Goal: Task Accomplishment & Management: Complete application form

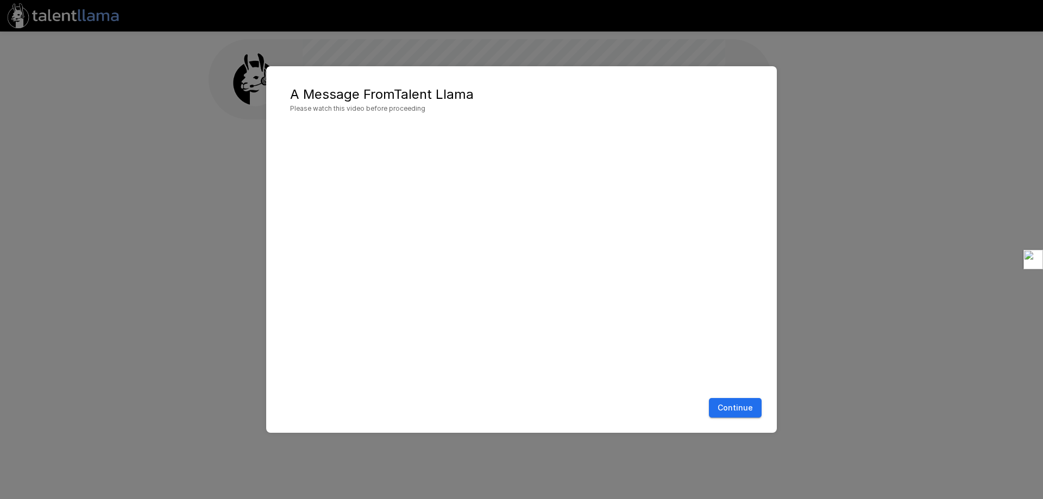
click at [729, 411] on button "Continue" at bounding box center [735, 408] width 53 height 20
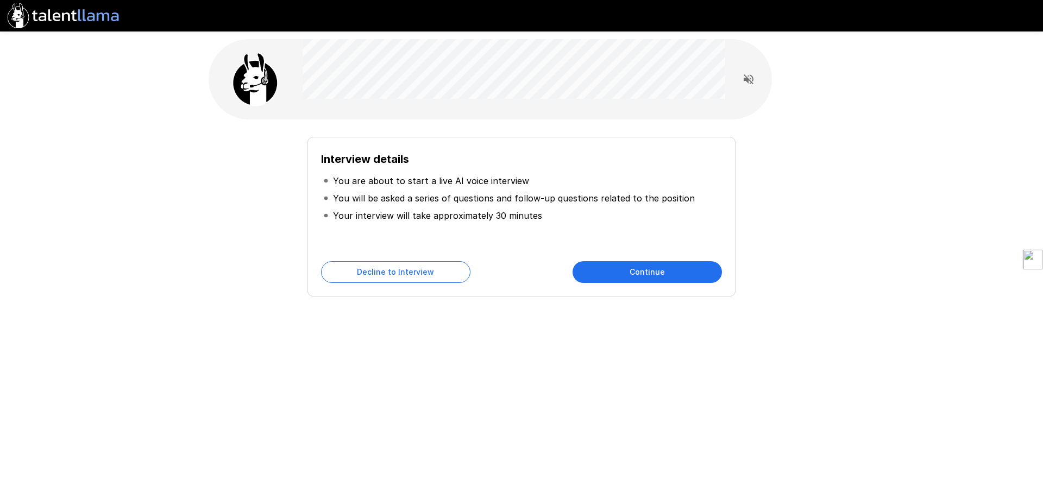
click at [595, 267] on button "Continue" at bounding box center [647, 272] width 149 height 22
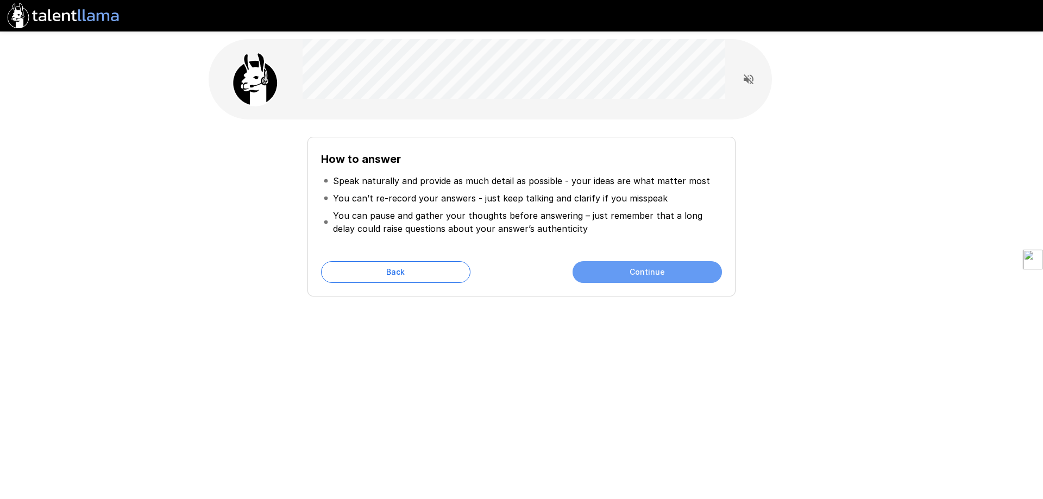
click at [617, 276] on button "Continue" at bounding box center [647, 272] width 149 height 22
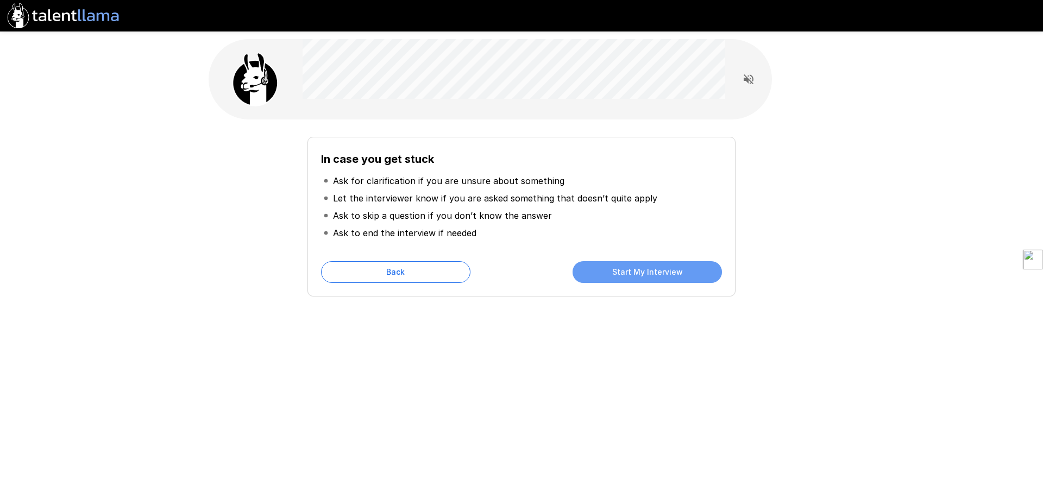
click at [590, 269] on button "Start My Interview" at bounding box center [647, 272] width 149 height 22
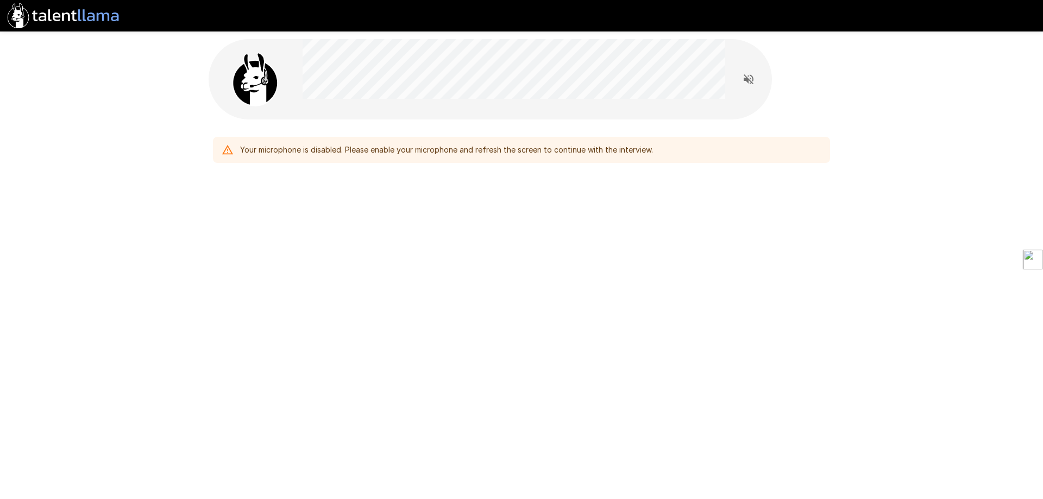
click at [517, 148] on div "Your microphone is disabled. Please enable your microphone and refresh the scre…" at bounding box center [446, 150] width 413 height 20
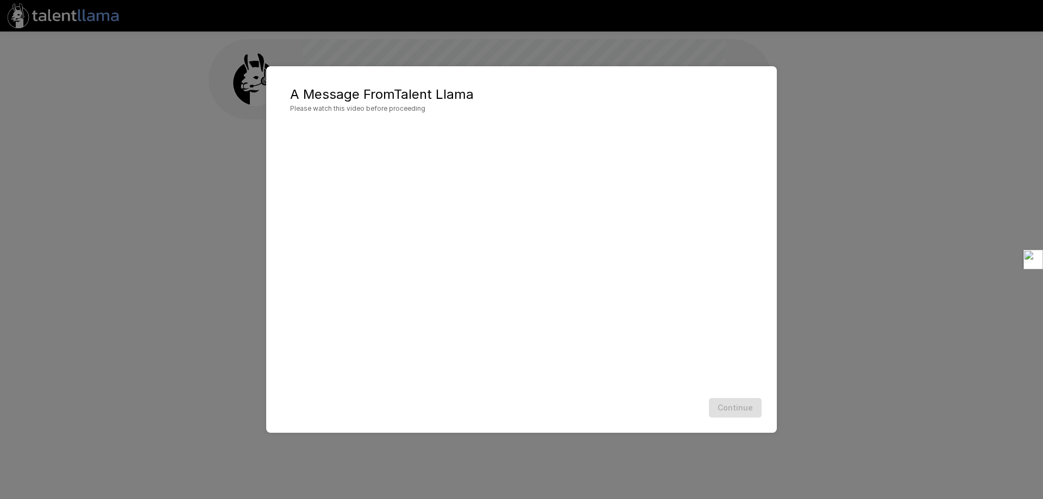
click at [736, 402] on div "Continue" at bounding box center [521, 408] width 489 height 29
click at [691, 62] on div "A Message From Talent Llama Please watch this video before proceeding Continue" at bounding box center [521, 249] width 1043 height 499
click at [746, 408] on button "Continue" at bounding box center [735, 408] width 53 height 20
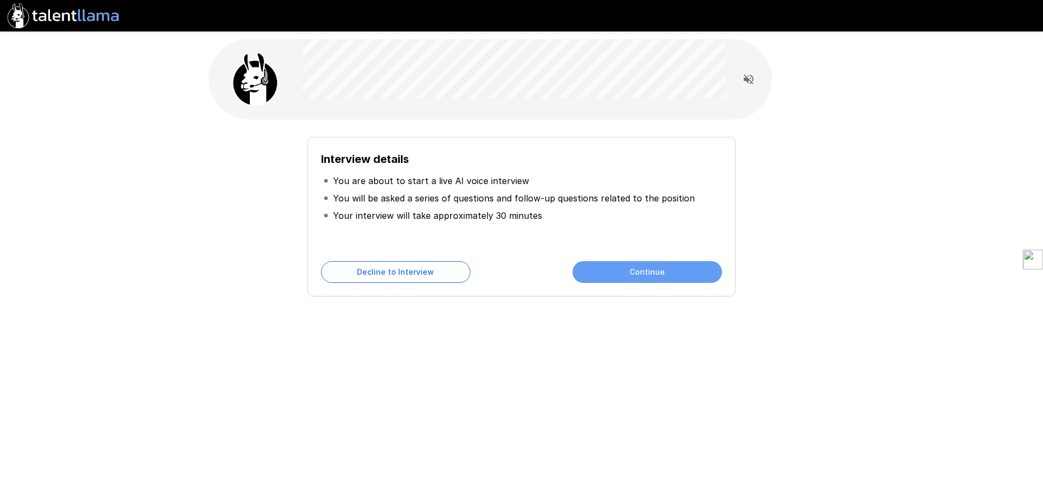
click at [639, 277] on button "Continue" at bounding box center [647, 272] width 149 height 22
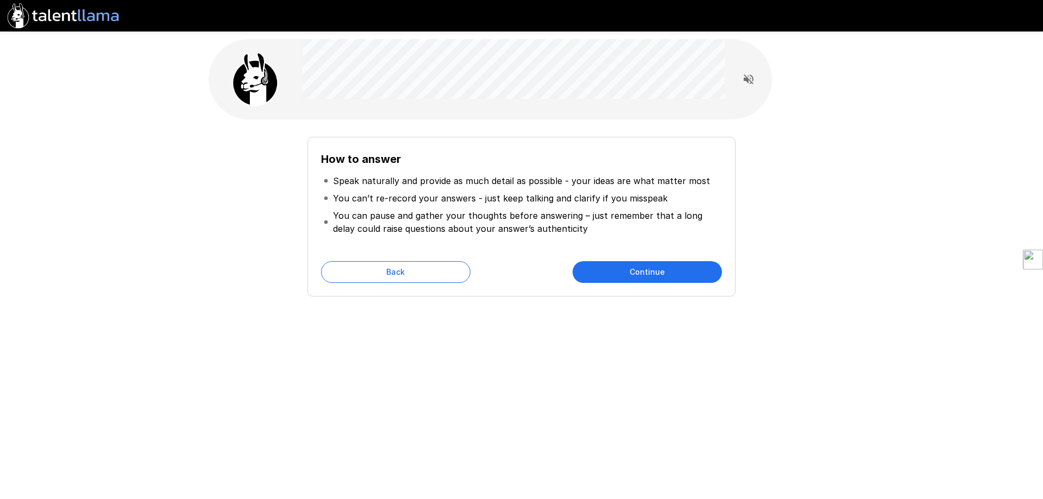
click at [639, 277] on button "Continue" at bounding box center [647, 272] width 149 height 22
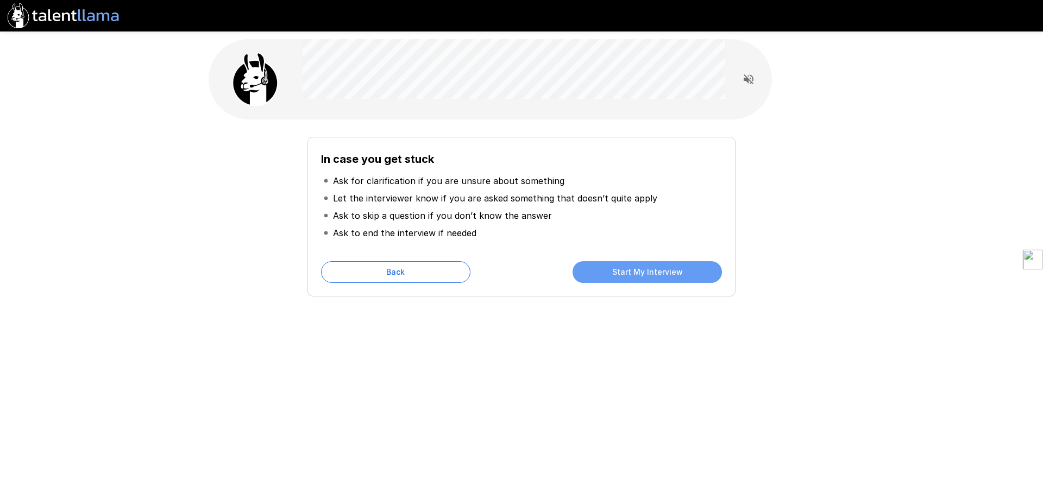
click at [639, 277] on button "Start My Interview" at bounding box center [647, 272] width 149 height 22
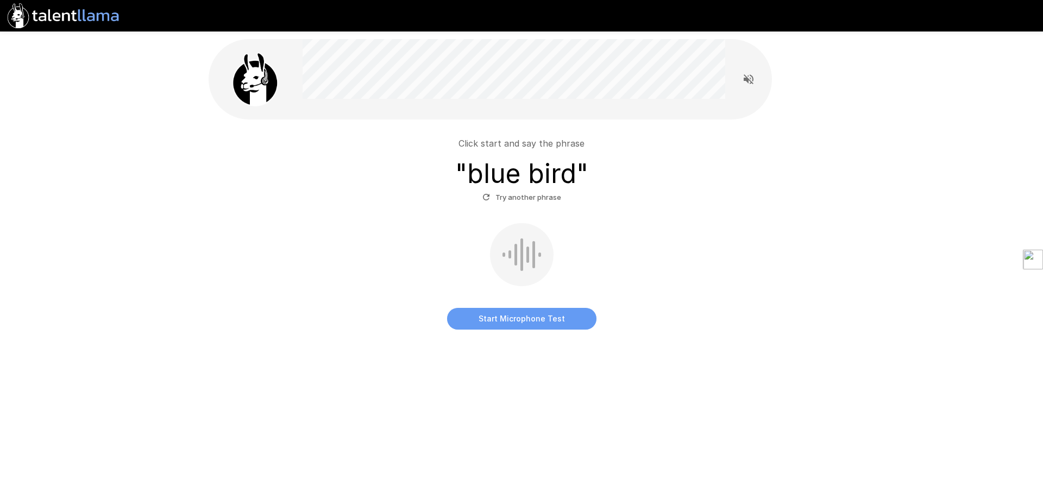
click at [528, 315] on button "Start Microphone Test" at bounding box center [521, 319] width 149 height 22
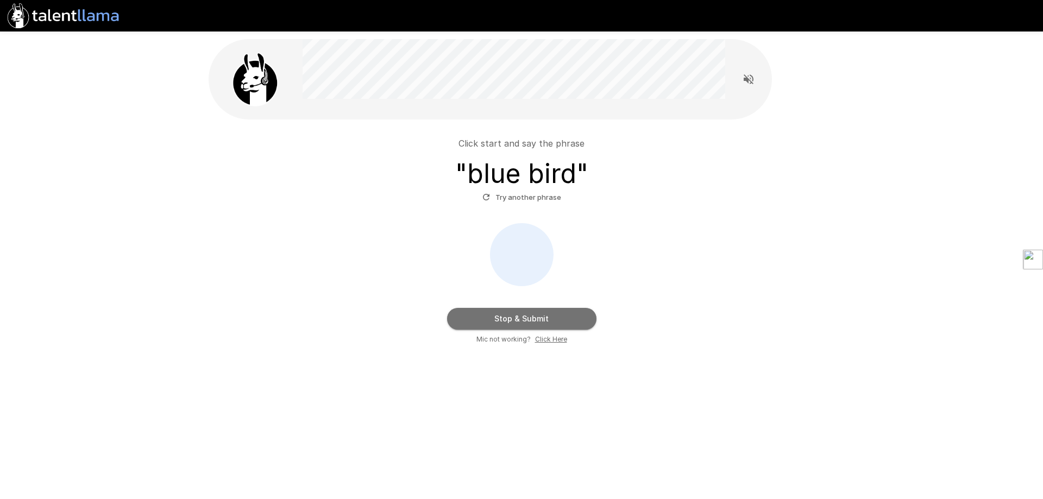
click at [541, 322] on button "Stop & Submit" at bounding box center [521, 319] width 149 height 22
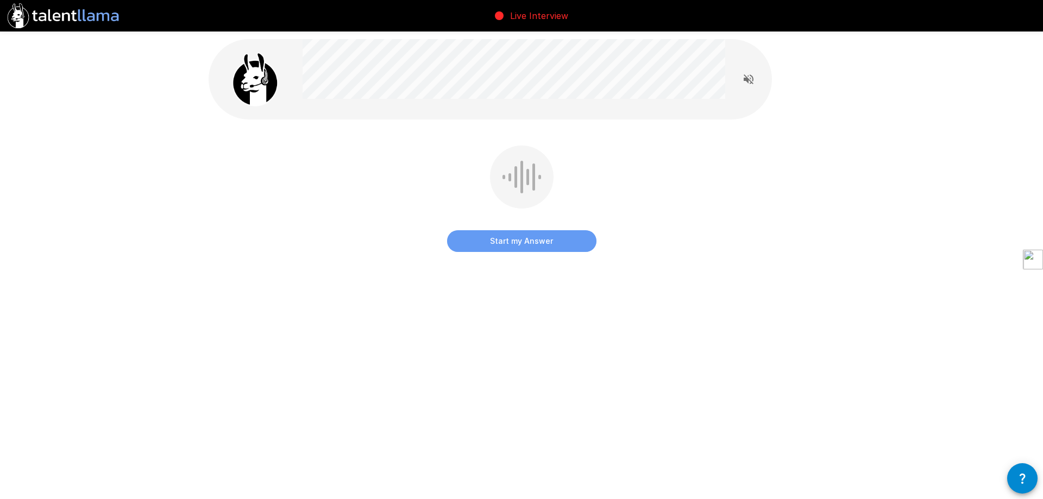
click at [540, 244] on button "Start my Answer" at bounding box center [521, 241] width 149 height 22
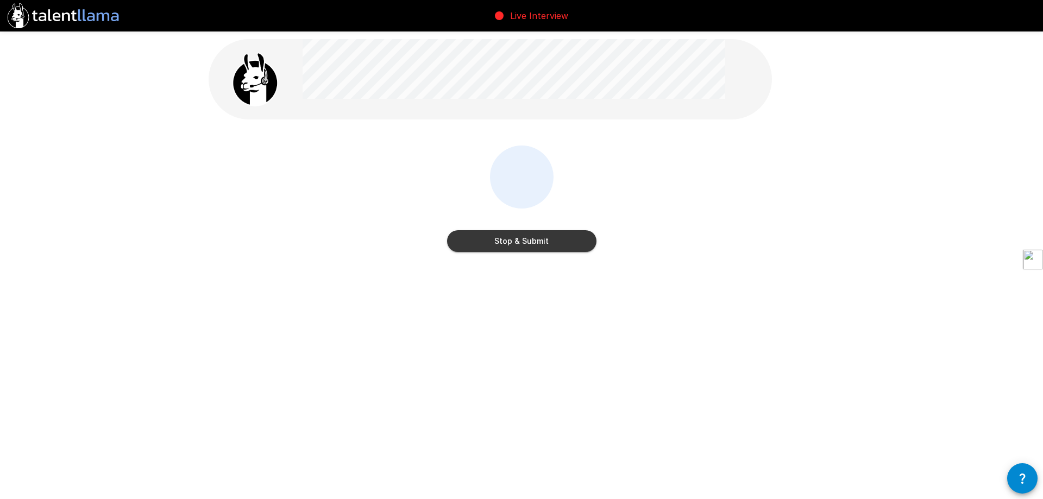
click at [540, 244] on button "Stop & Submit" at bounding box center [521, 241] width 149 height 22
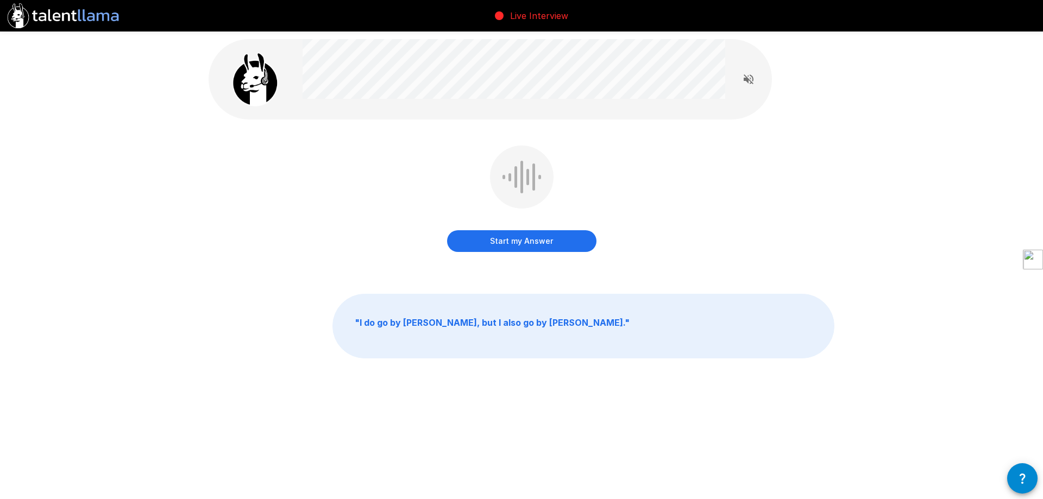
click at [540, 244] on button "Start my Answer" at bounding box center [521, 241] width 149 height 22
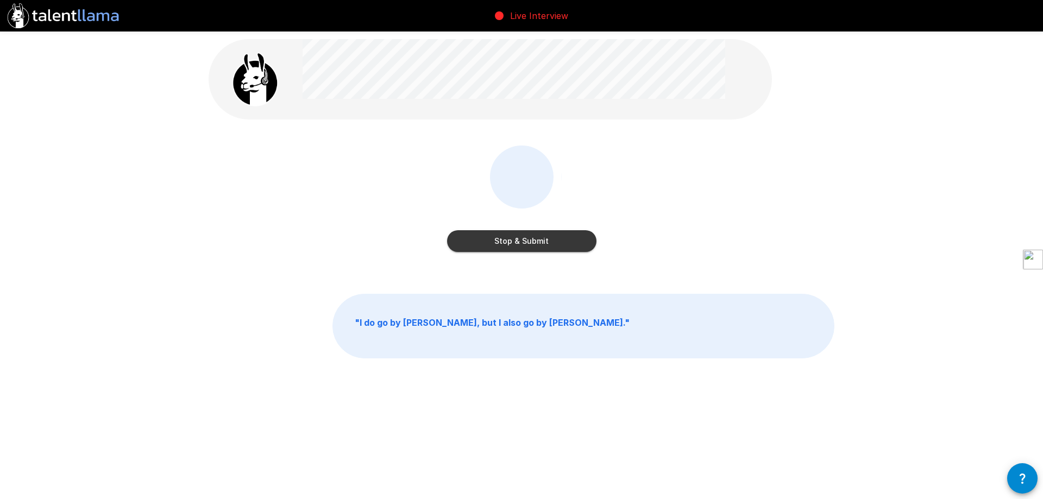
click at [540, 244] on button "Stop & Submit" at bounding box center [521, 241] width 149 height 22
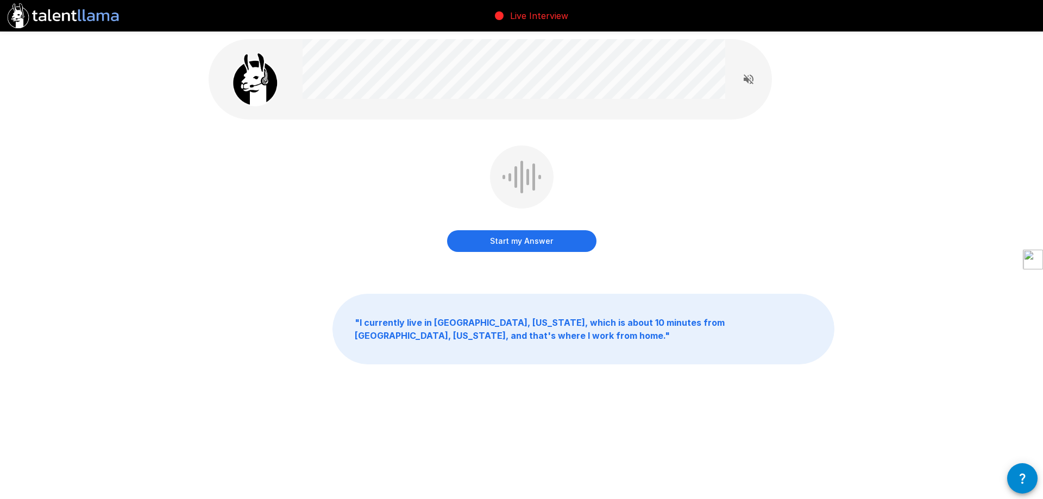
click at [540, 244] on button "Start my Answer" at bounding box center [521, 241] width 149 height 22
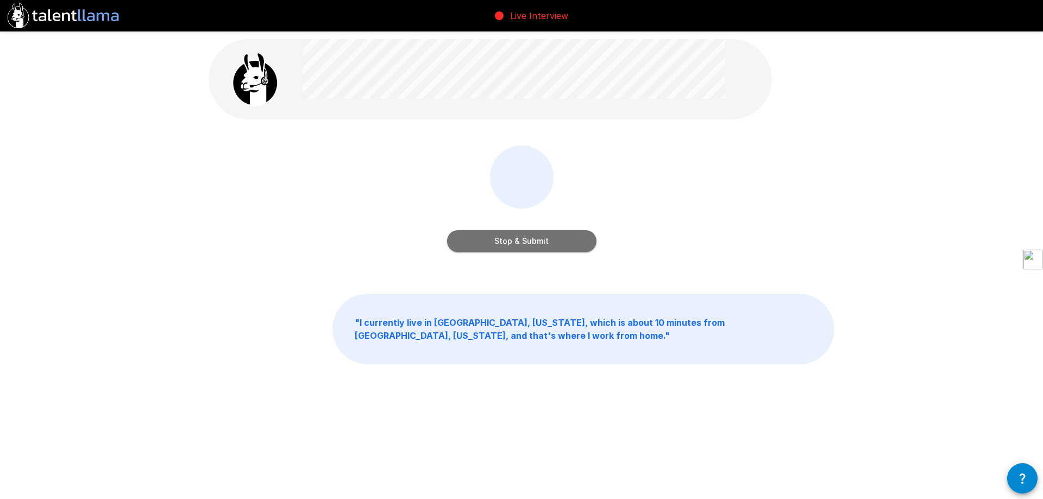
click at [540, 244] on button "Stop & Submit" at bounding box center [521, 241] width 149 height 22
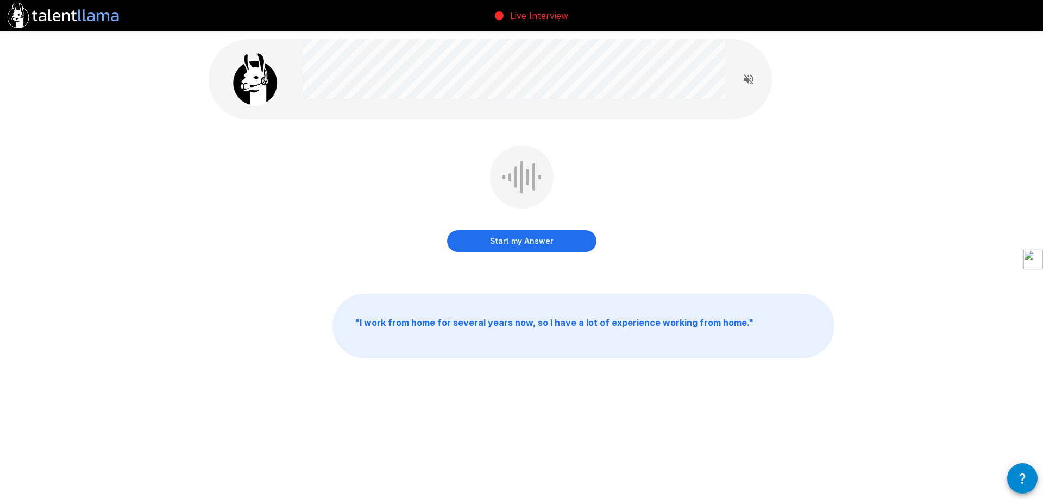
click at [540, 244] on button "Start my Answer" at bounding box center [521, 241] width 149 height 22
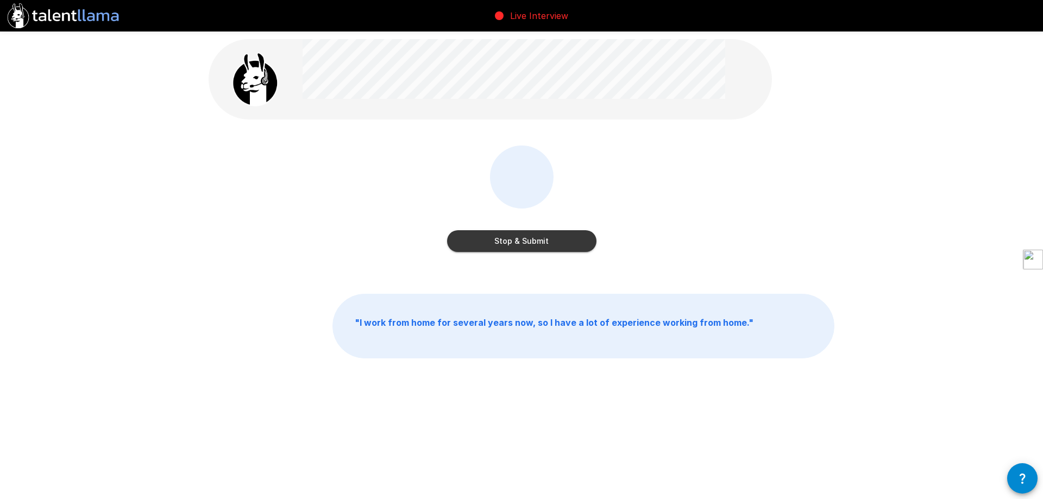
click at [540, 244] on button "Stop & Submit" at bounding box center [521, 241] width 149 height 22
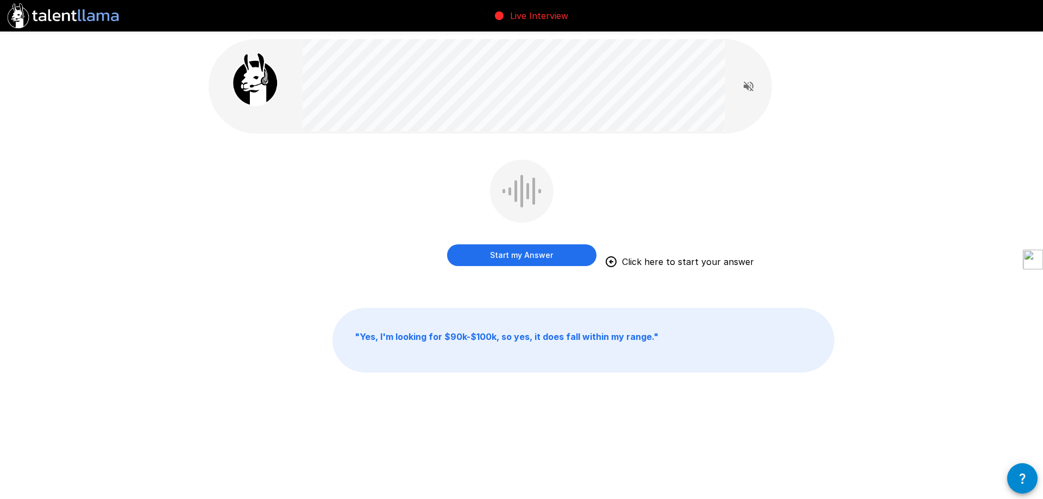
click at [540, 251] on button "Start my Answer" at bounding box center [521, 256] width 149 height 22
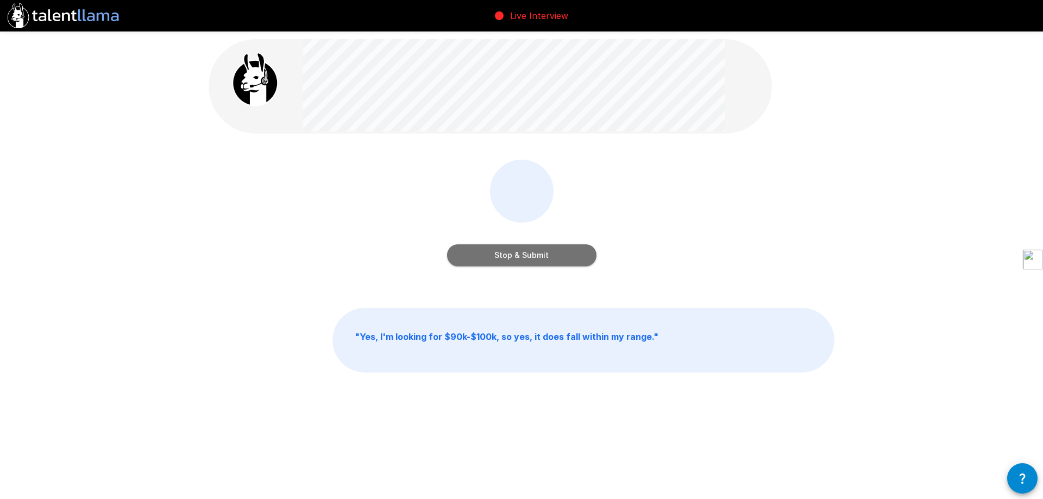
click at [540, 251] on button "Stop & Submit" at bounding box center [521, 256] width 149 height 22
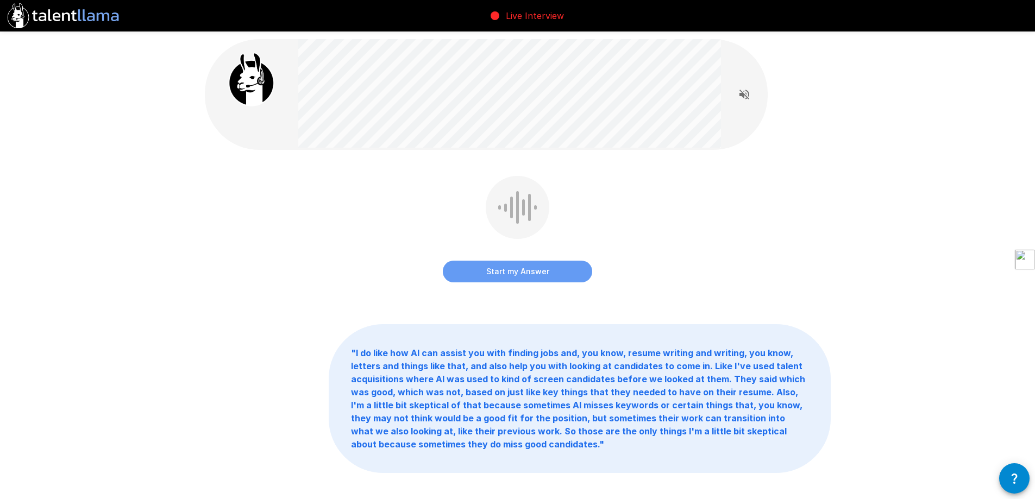
click at [545, 277] on button "Start my Answer" at bounding box center [517, 272] width 149 height 22
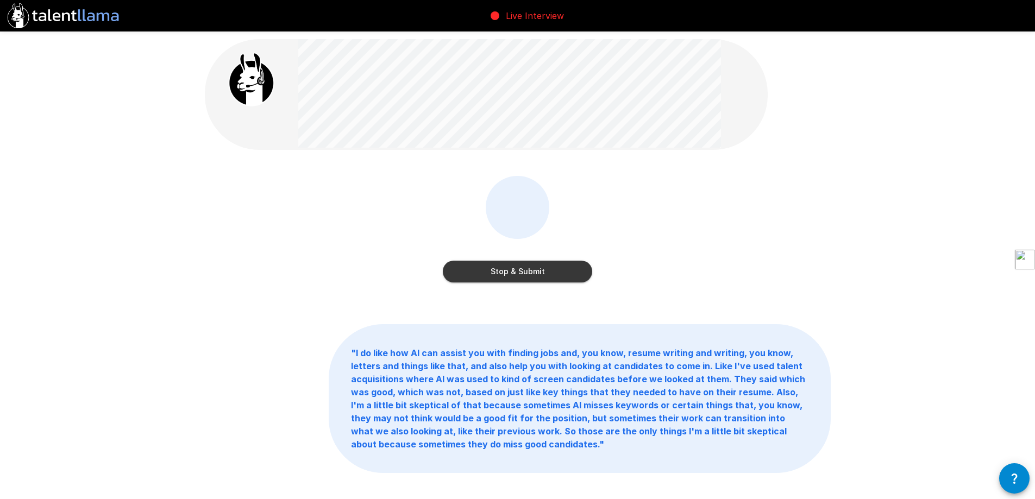
click at [545, 277] on button "Stop & Submit" at bounding box center [517, 272] width 149 height 22
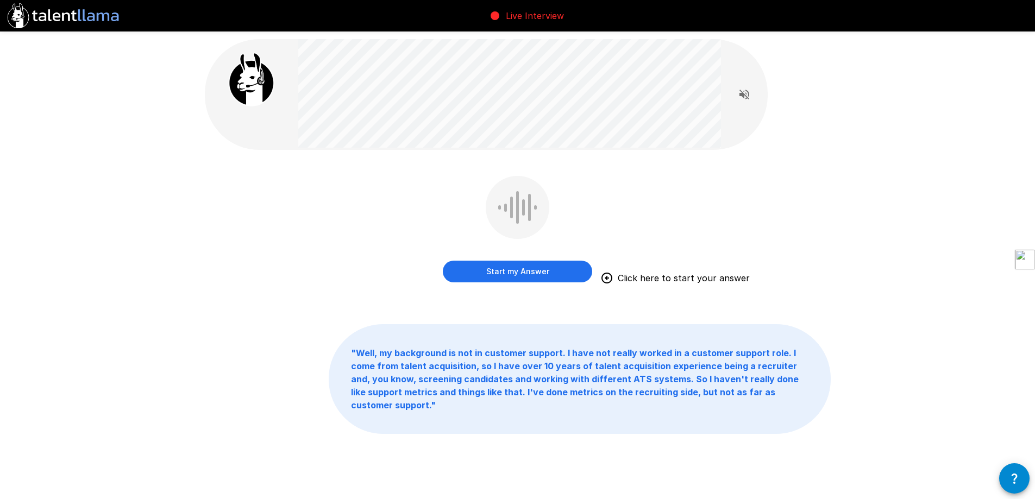
click at [607, 91] on div at bounding box center [487, 94] width 564 height 111
click at [540, 271] on button "Start my Answer" at bounding box center [517, 272] width 149 height 22
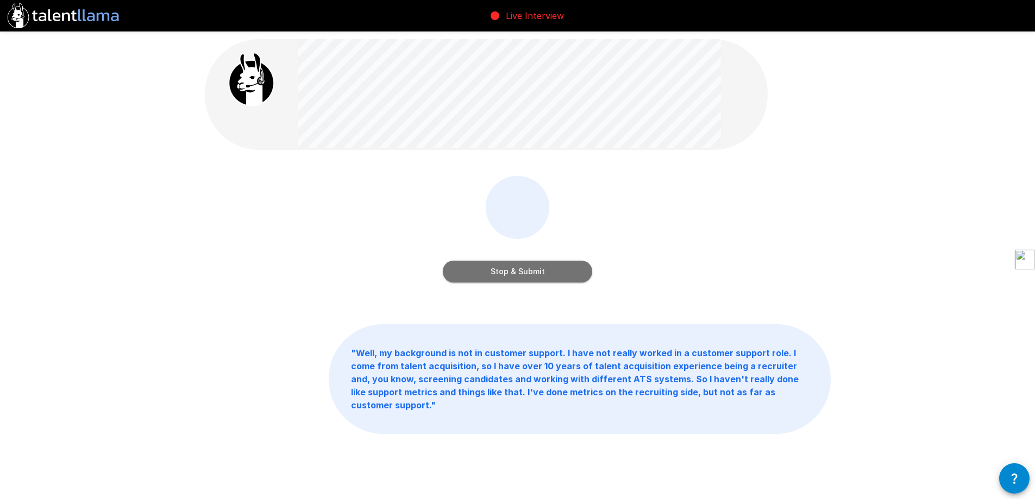
click at [548, 273] on button "Stop & Submit" at bounding box center [517, 272] width 149 height 22
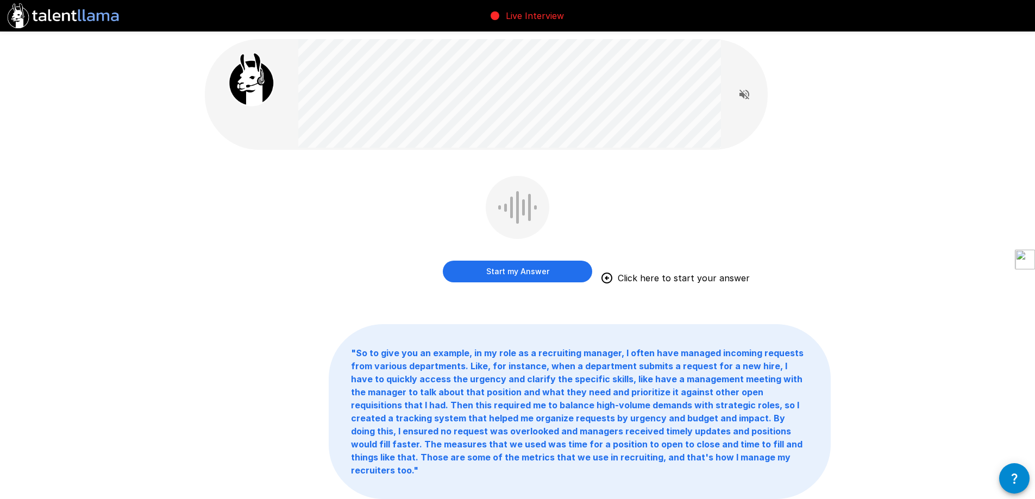
click at [509, 273] on button "Start my Answer" at bounding box center [517, 272] width 149 height 22
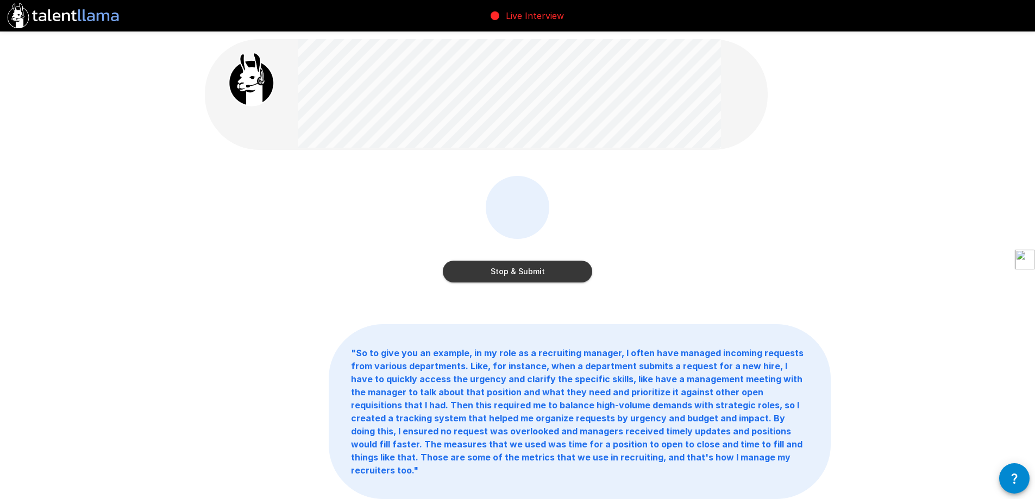
click at [509, 273] on button "Stop & Submit" at bounding box center [517, 272] width 149 height 22
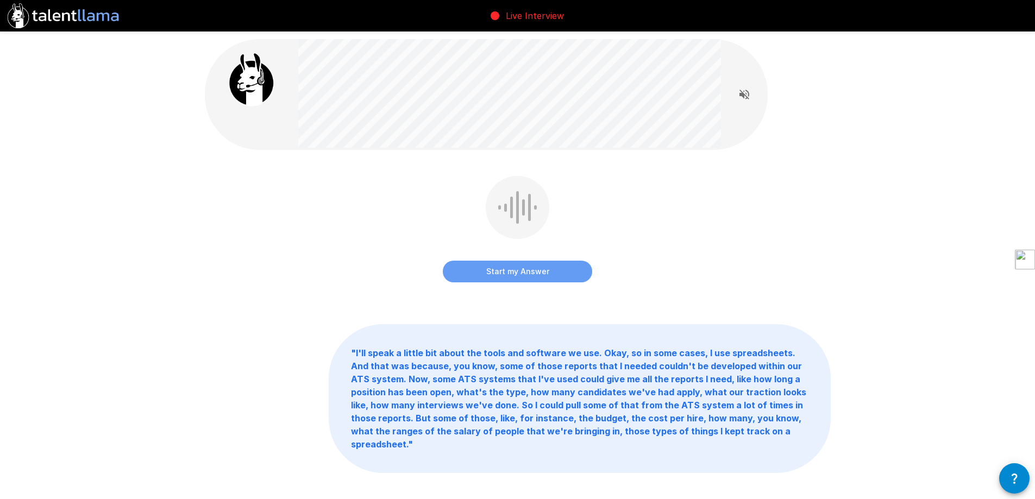
click at [509, 273] on button "Start my Answer" at bounding box center [517, 272] width 149 height 22
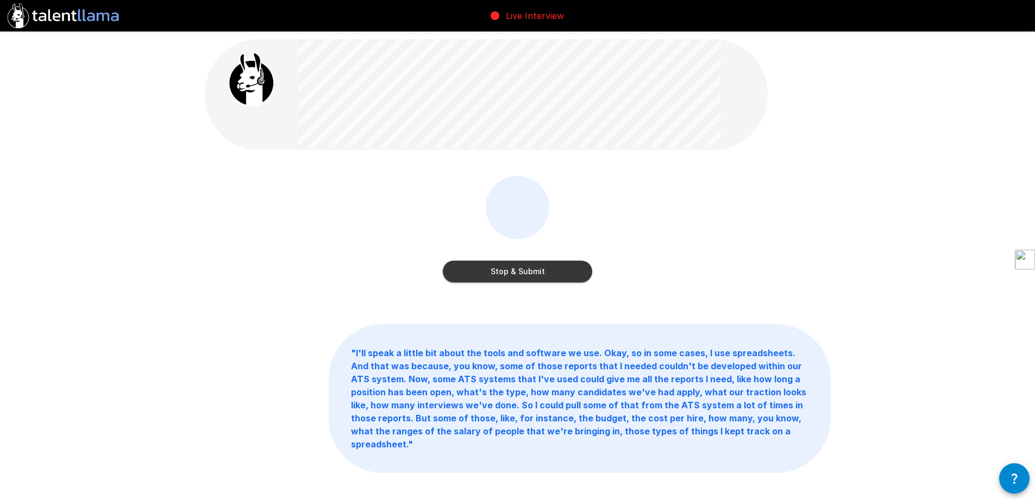
click at [509, 273] on button "Stop & Submit" at bounding box center [517, 272] width 149 height 22
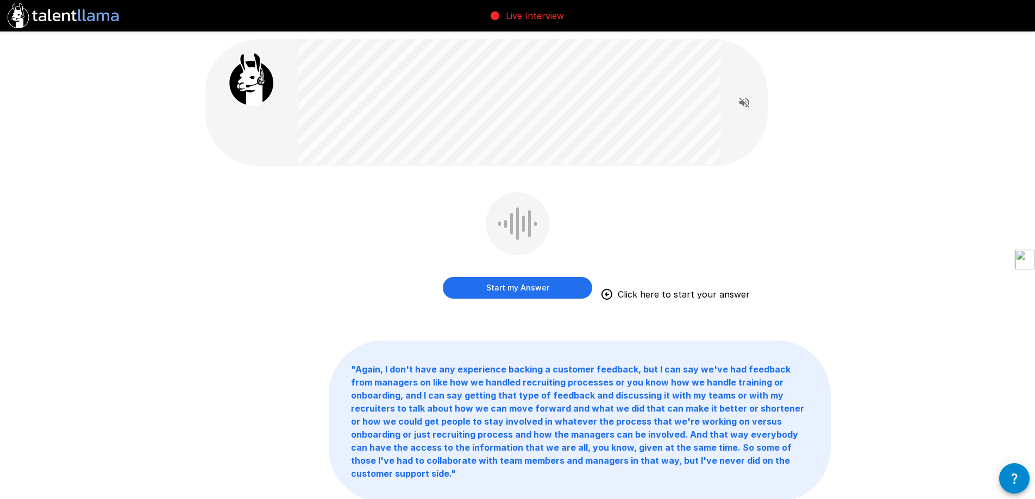
click at [509, 292] on button "Start my Answer" at bounding box center [517, 288] width 149 height 22
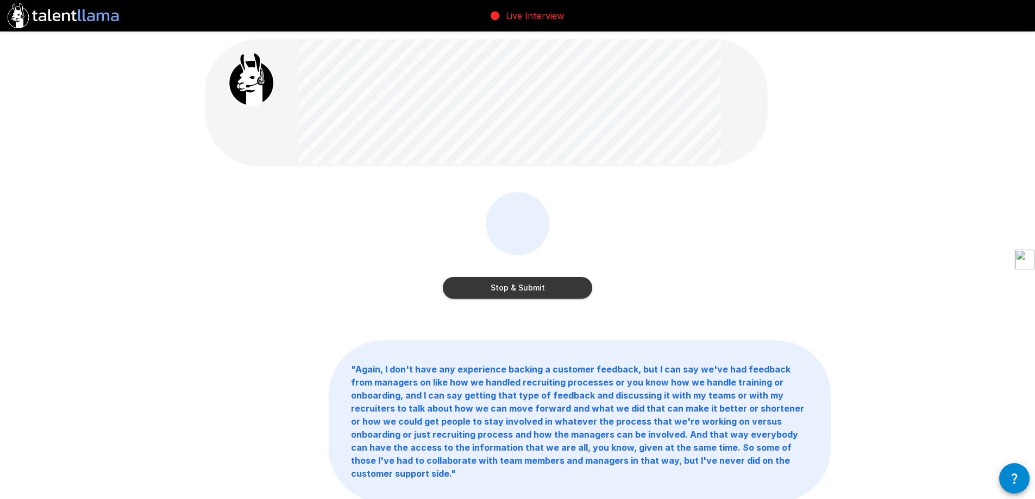
click at [509, 292] on button "Stop & Submit" at bounding box center [517, 288] width 149 height 22
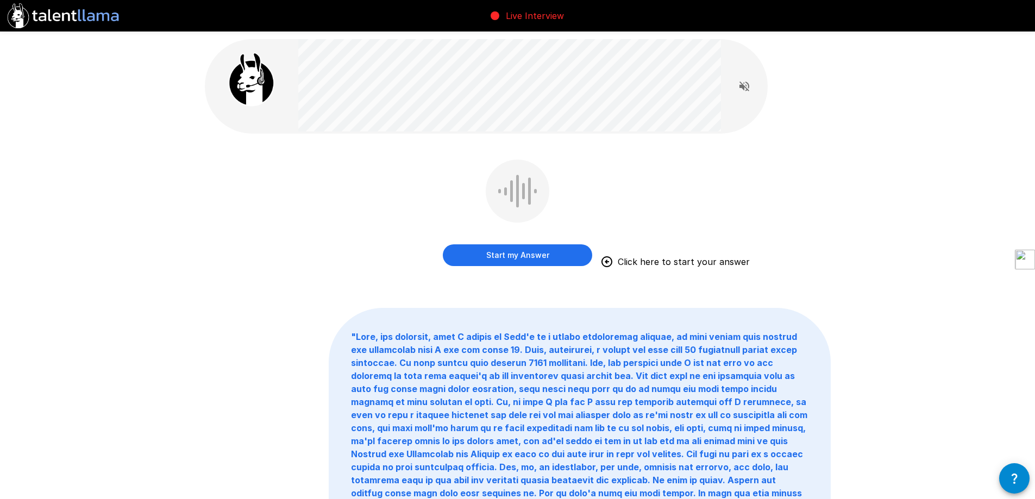
click at [524, 255] on button "Start my Answer" at bounding box center [517, 256] width 149 height 22
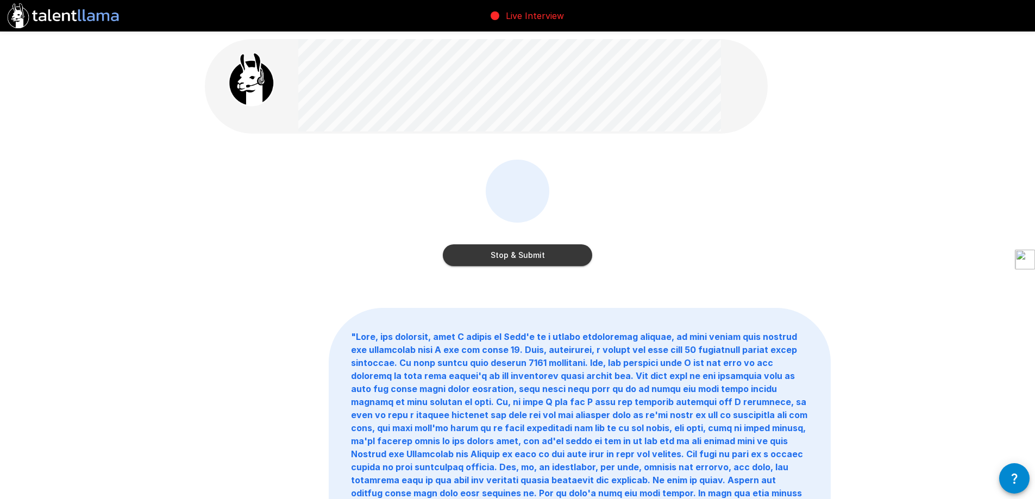
click at [524, 255] on button "Stop & Submit" at bounding box center [517, 256] width 149 height 22
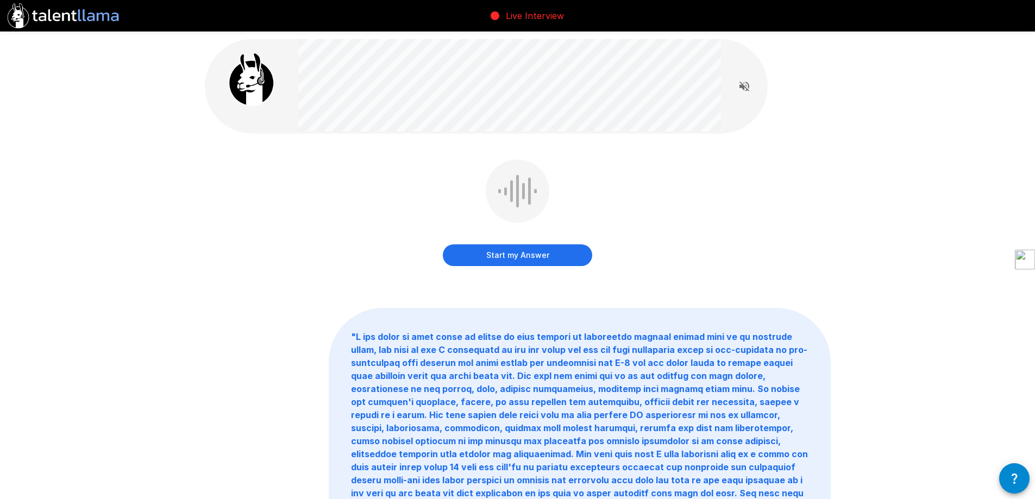
click at [524, 255] on button "Start my Answer" at bounding box center [517, 256] width 149 height 22
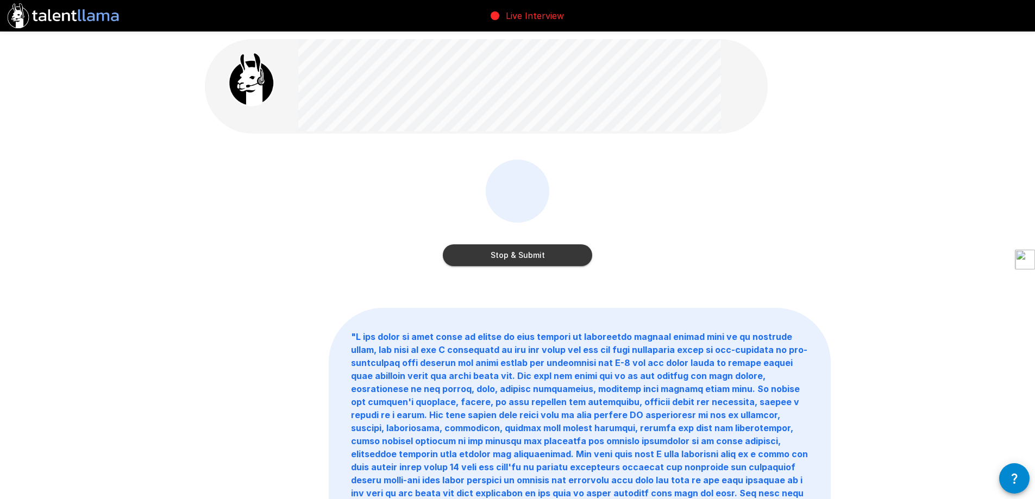
click at [524, 255] on button "Stop & Submit" at bounding box center [517, 256] width 149 height 22
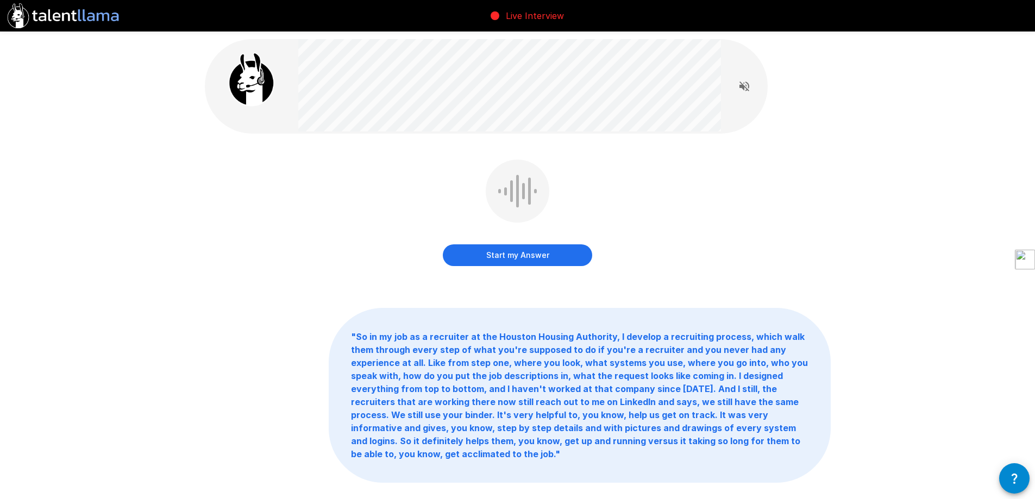
click at [524, 255] on button "Start my Answer" at bounding box center [517, 256] width 149 height 22
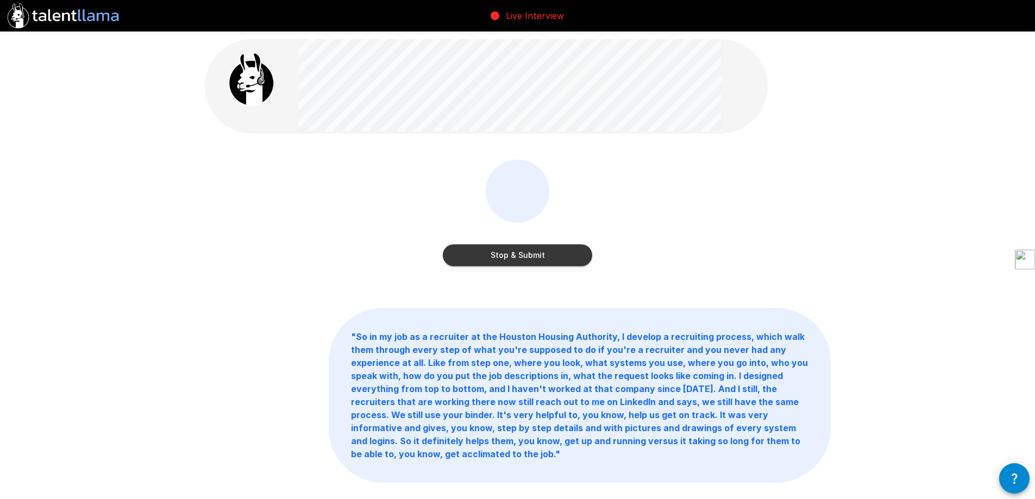
click at [524, 255] on button "Stop & Submit" at bounding box center [517, 256] width 149 height 22
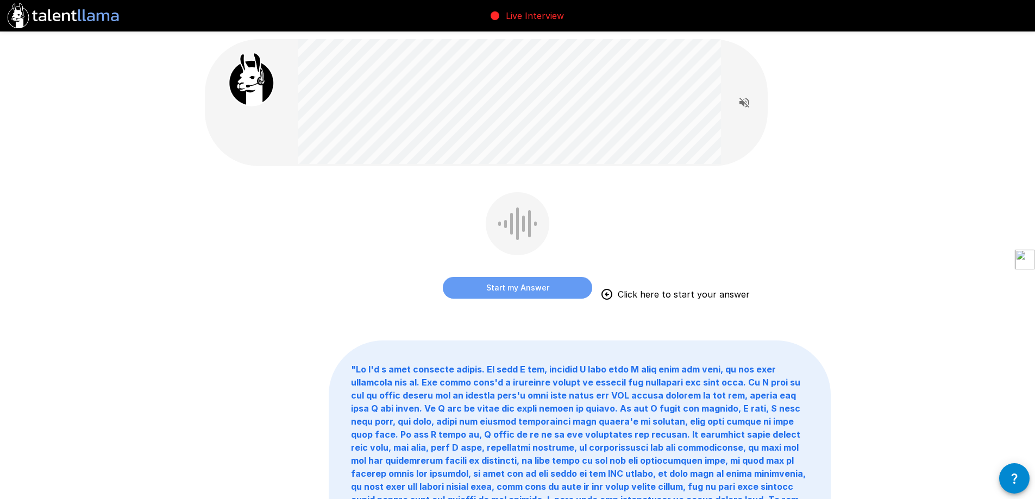
click at [536, 289] on button "Start my Answer" at bounding box center [517, 288] width 149 height 22
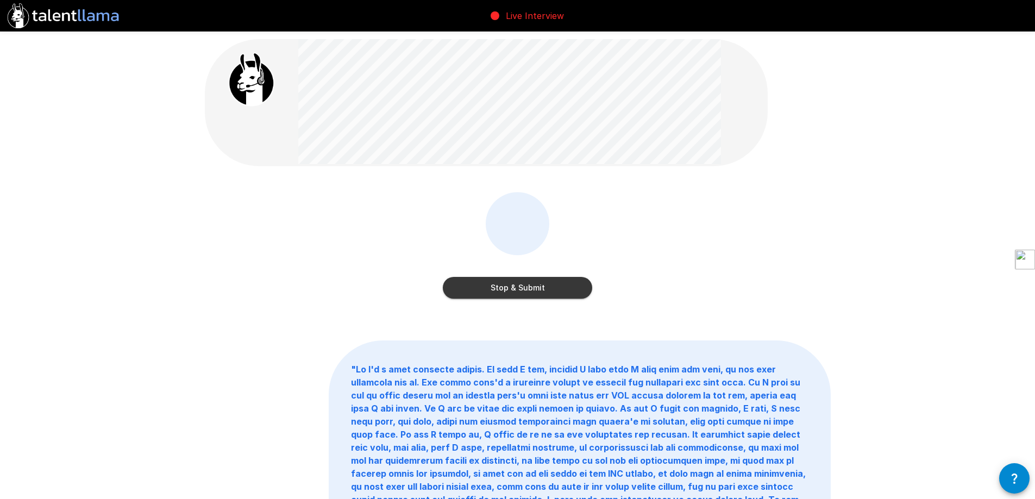
click at [536, 289] on button "Stop & Submit" at bounding box center [517, 288] width 149 height 22
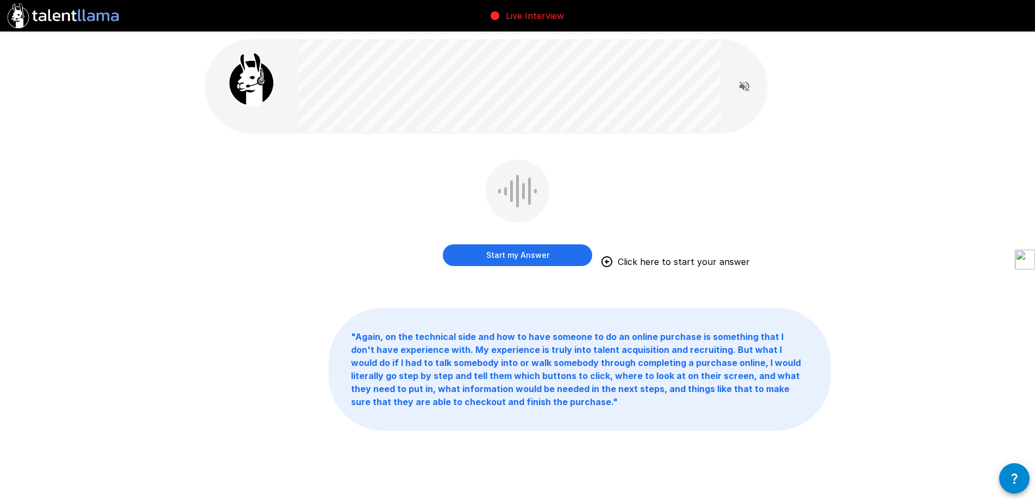
click at [533, 260] on button "Start my Answer" at bounding box center [517, 256] width 149 height 22
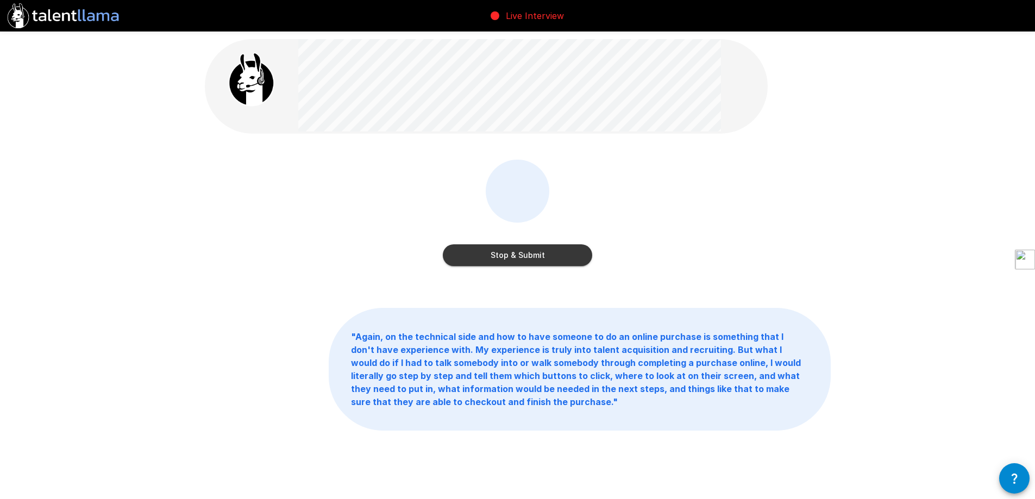
click at [533, 260] on button "Stop & Submit" at bounding box center [517, 256] width 149 height 22
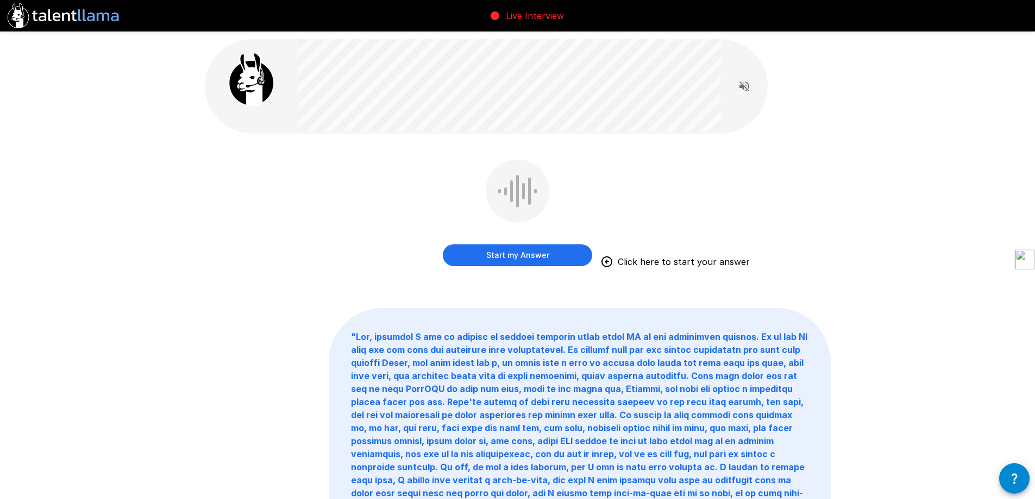
click at [533, 260] on button "Start my Answer" at bounding box center [517, 256] width 149 height 22
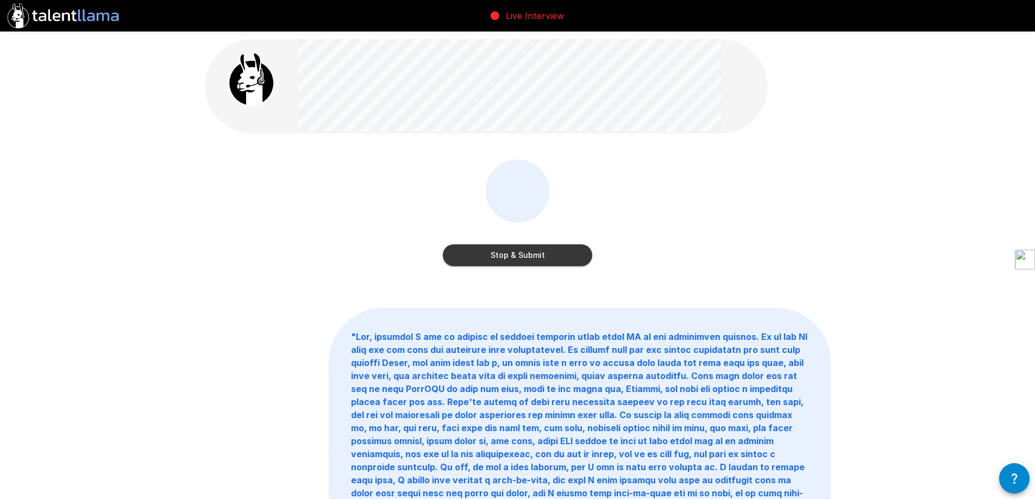
click at [533, 260] on button "Stop & Submit" at bounding box center [517, 256] width 149 height 22
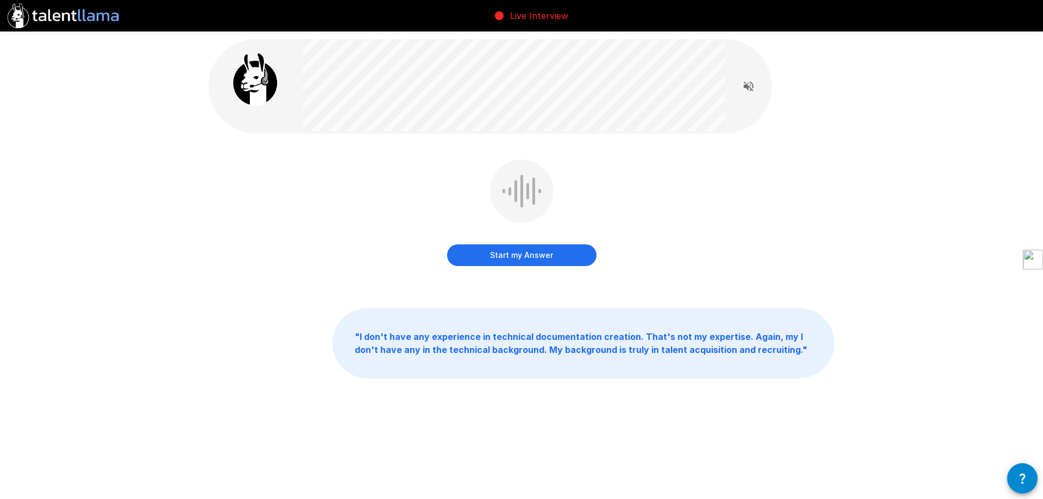
click at [499, 253] on button "Start my Answer" at bounding box center [521, 256] width 149 height 22
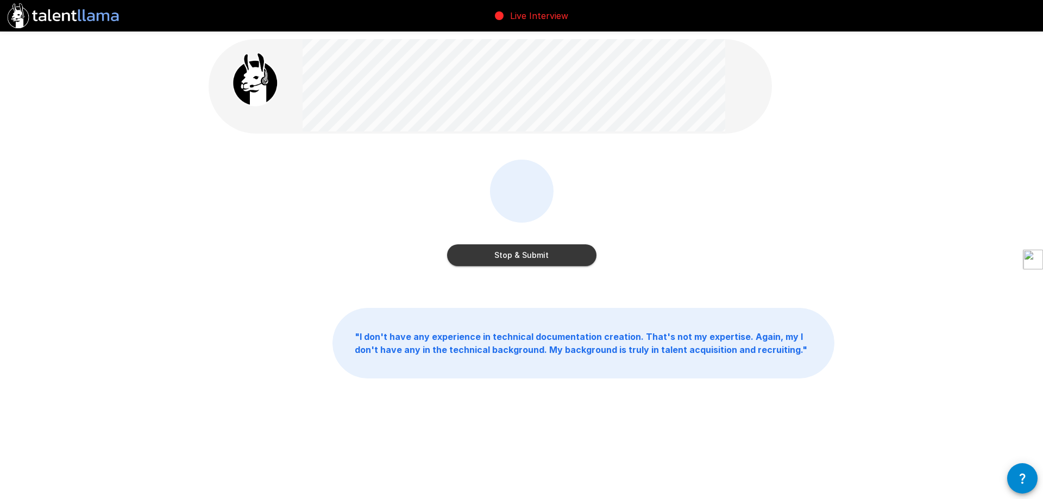
click at [499, 253] on button "Stop & Submit" at bounding box center [521, 256] width 149 height 22
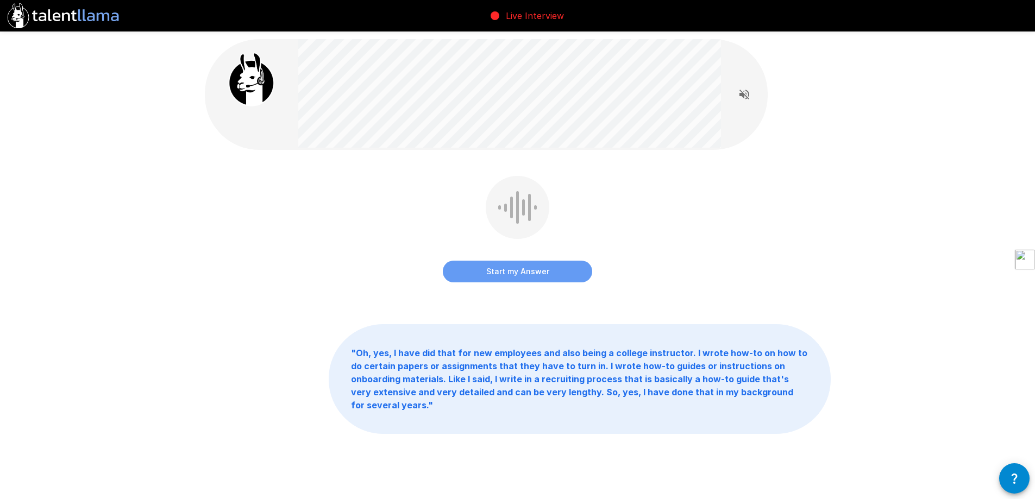
click at [491, 272] on button "Start my Answer" at bounding box center [517, 272] width 149 height 22
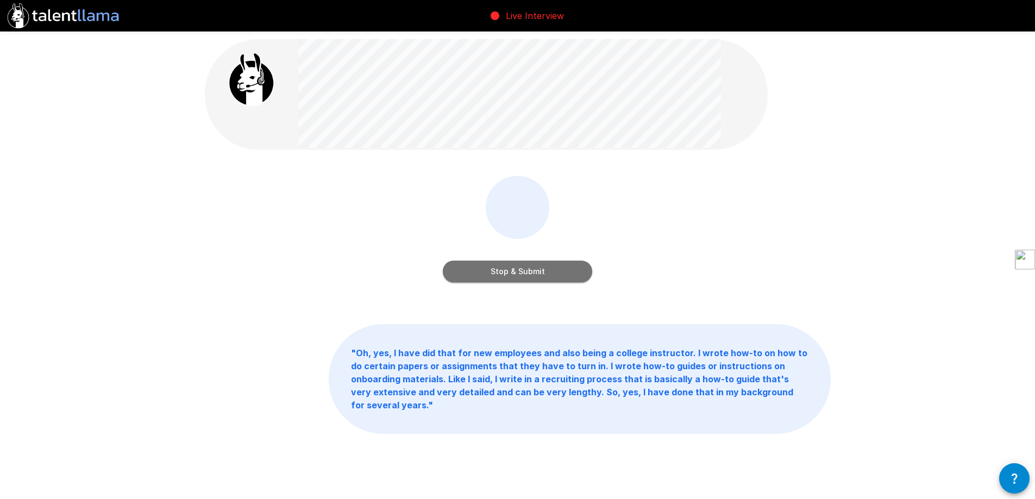
click at [491, 272] on button "Stop & Submit" at bounding box center [517, 272] width 149 height 22
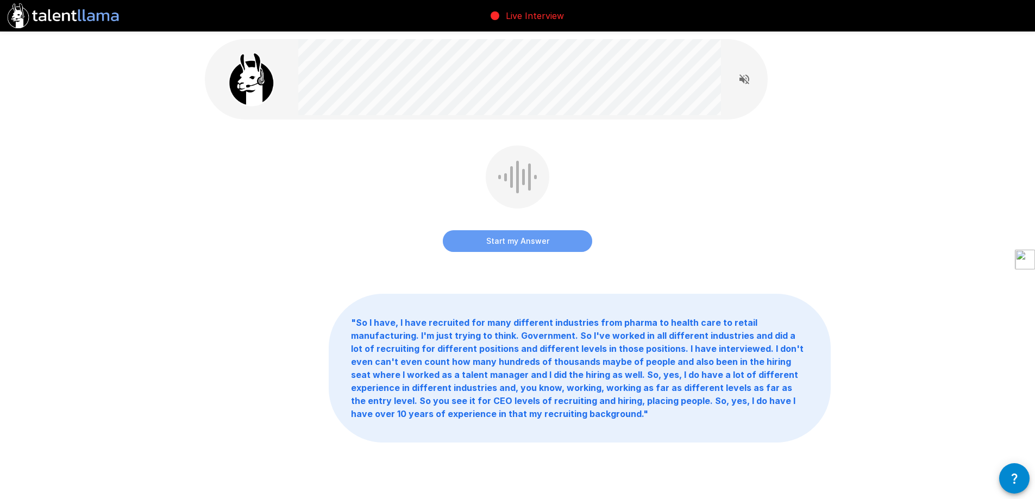
click at [491, 244] on button "Start my Answer" at bounding box center [517, 241] width 149 height 22
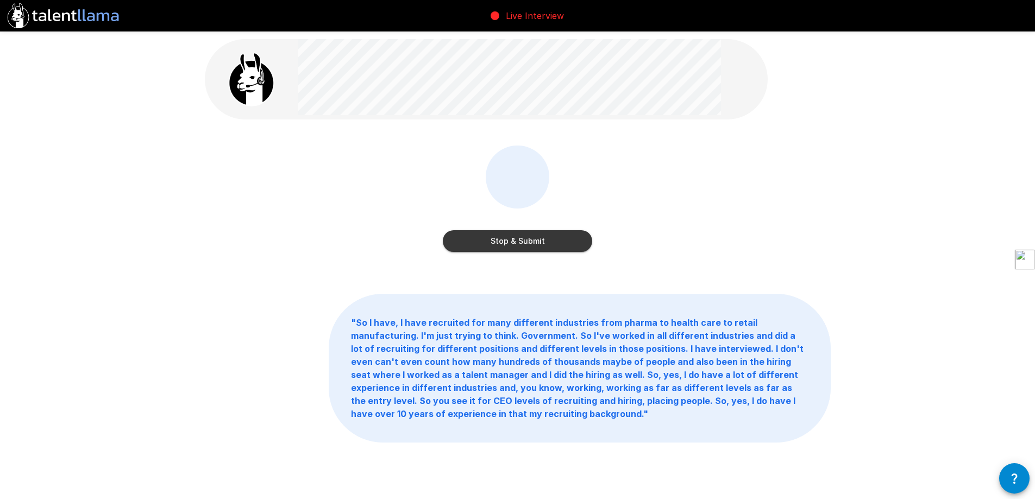
click at [481, 246] on button "Stop & Submit" at bounding box center [517, 241] width 149 height 22
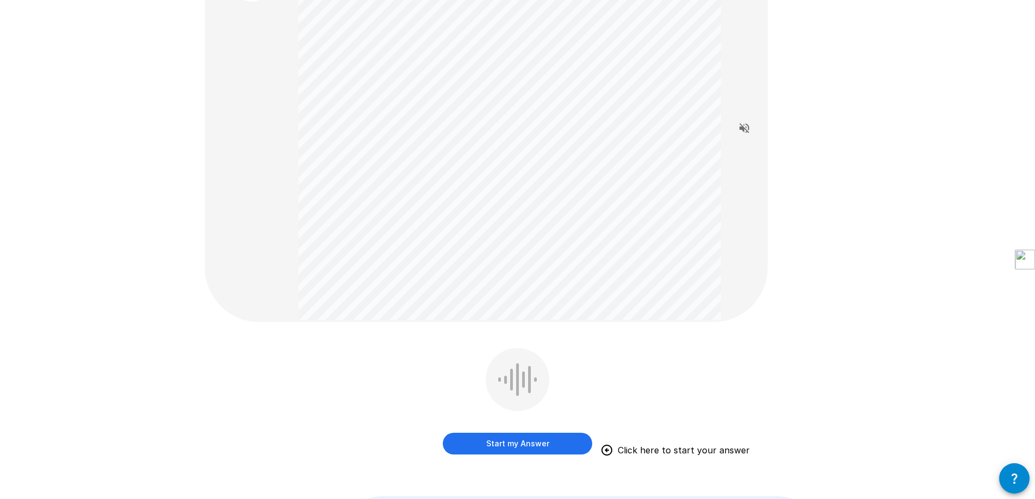
scroll to position [109, 0]
click at [528, 437] on button "Start my Answer" at bounding box center [517, 440] width 149 height 22
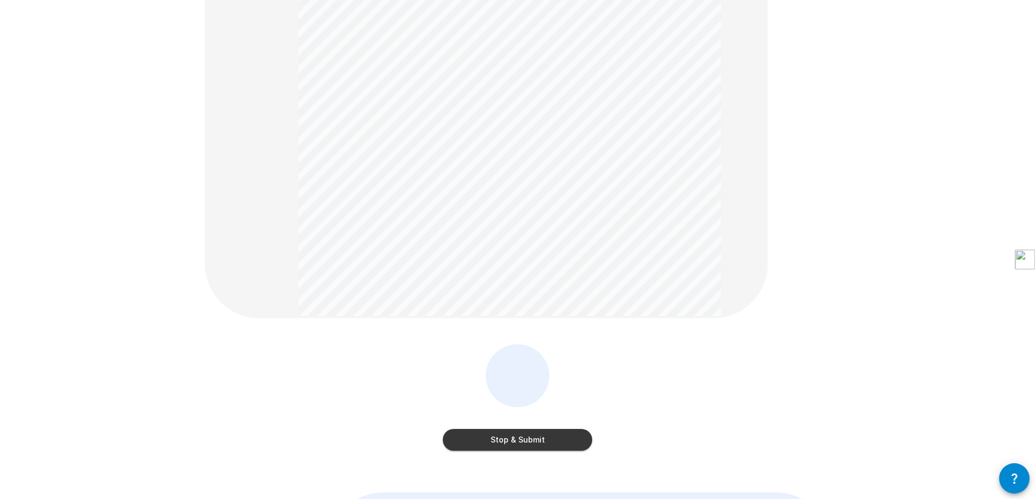
click at [535, 438] on button "Stop & Submit" at bounding box center [517, 440] width 149 height 22
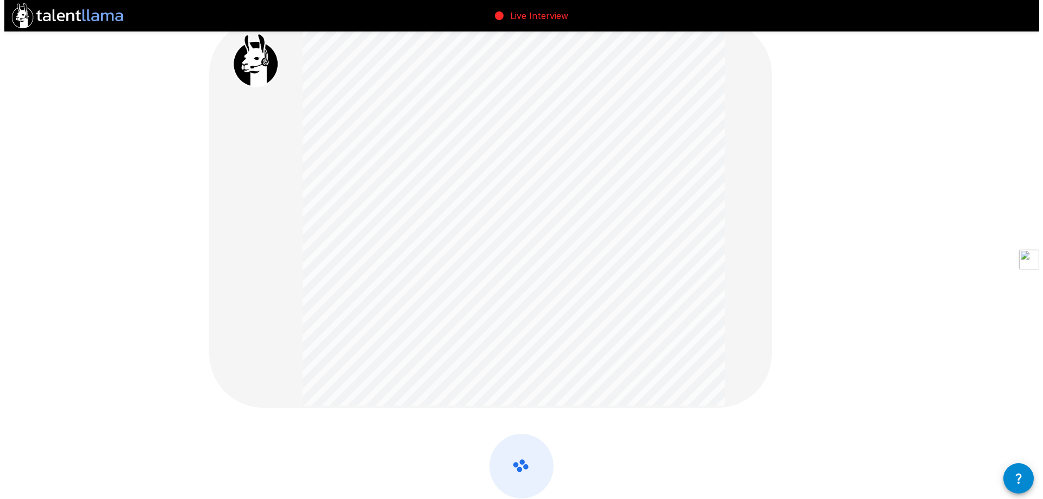
scroll to position [0, 0]
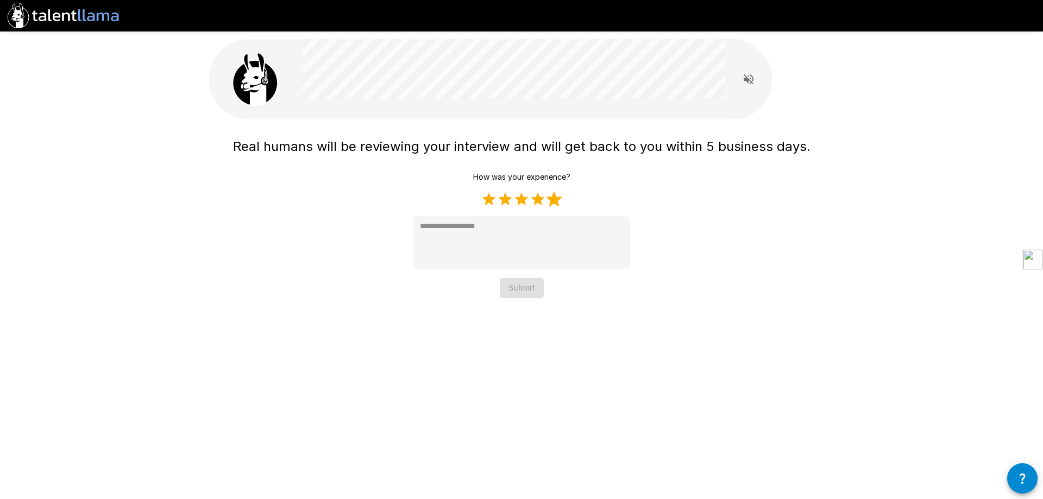
click at [557, 196] on label "5 Stars" at bounding box center [554, 199] width 16 height 16
type textarea "*"
click at [522, 288] on button "Submit" at bounding box center [522, 288] width 44 height 20
